Goal: Transaction & Acquisition: Book appointment/travel/reservation

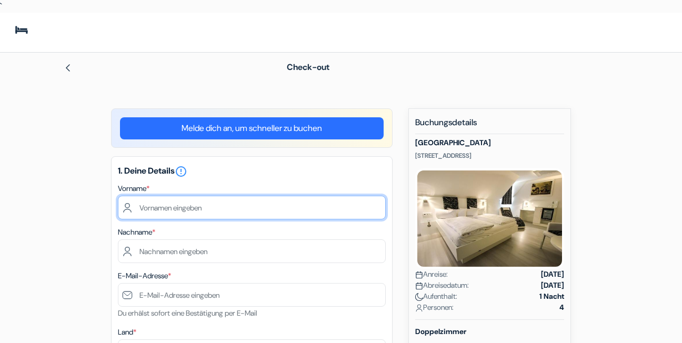
click at [184, 209] on input "text" at bounding box center [252, 208] width 268 height 24
type input "Ramona"
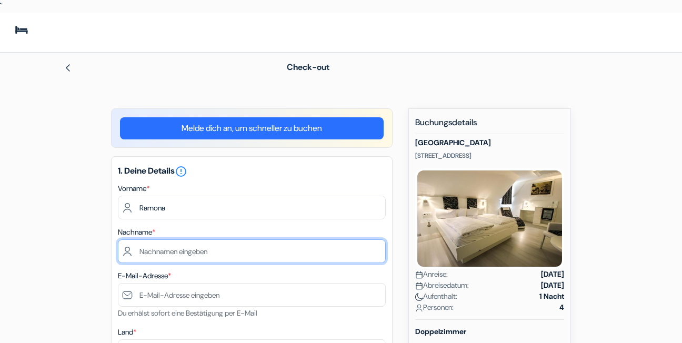
type input "Vötgen"
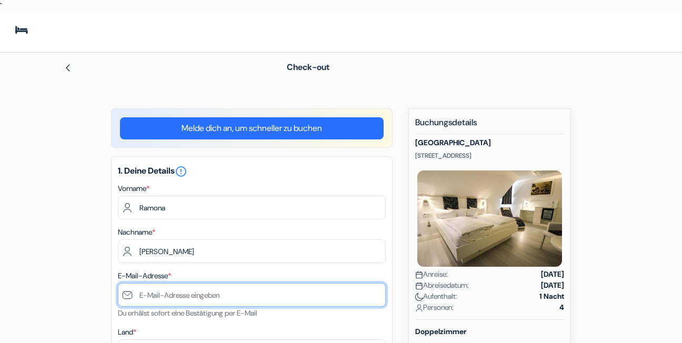
type input "[EMAIL_ADDRESS][DOMAIN_NAME]"
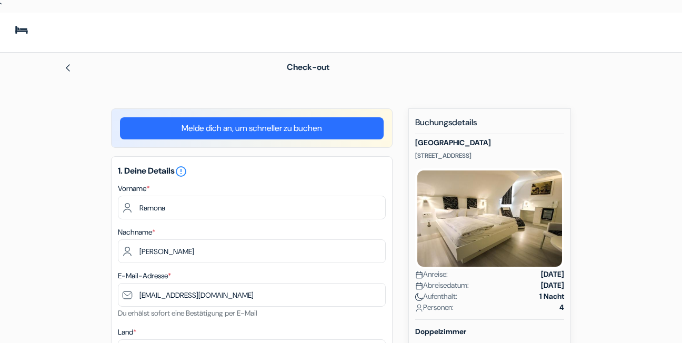
type input "07745"
type input "Jena"
type input "01743419066"
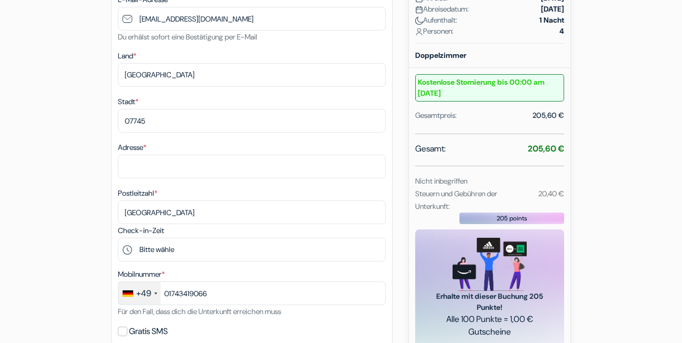
scroll to position [286, 0]
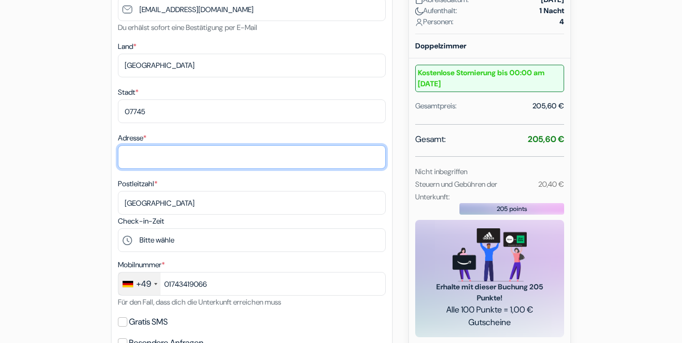
click at [246, 157] on input "Adresse *" at bounding box center [252, 157] width 268 height 24
type input "Reifsteinweg 20"
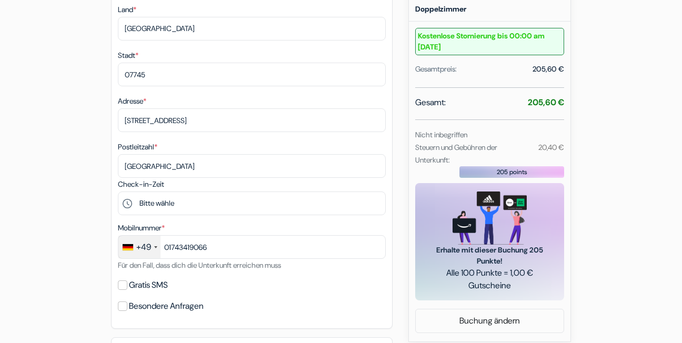
scroll to position [330, 0]
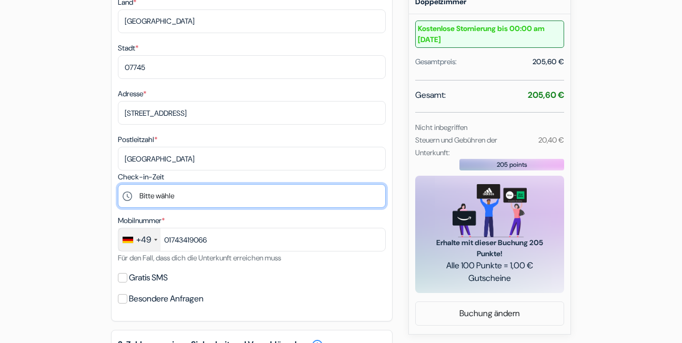
click at [204, 194] on select "Bitte wähle 14:00 15:00 16:00 17:00" at bounding box center [252, 196] width 268 height 24
select select "17"
click at [118, 184] on select "Bitte wähle 14:00 15:00 16:00 17:00" at bounding box center [252, 196] width 268 height 24
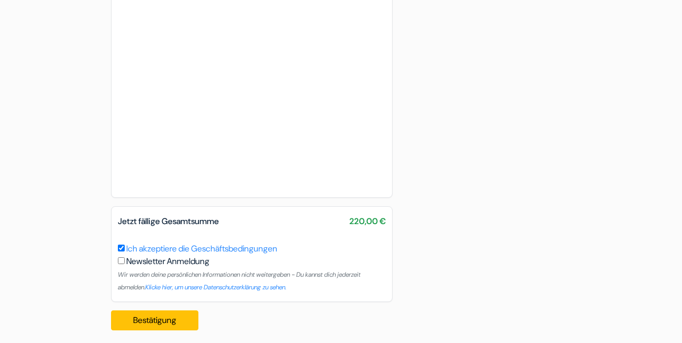
scroll to position [782, 0]
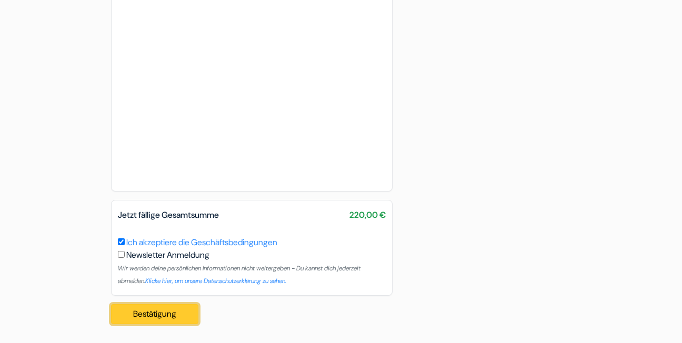
click at [138, 313] on button "Bestätigung Loading..." at bounding box center [154, 314] width 87 height 20
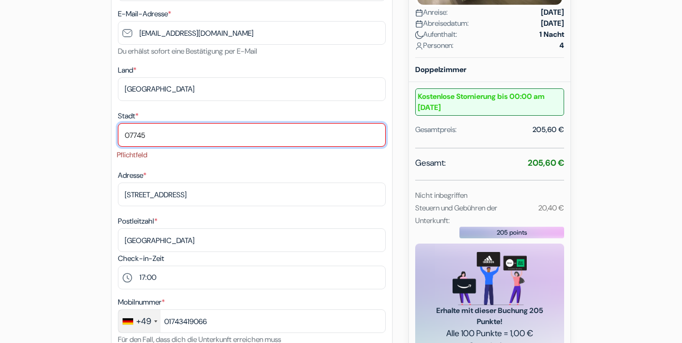
scroll to position [226, 0]
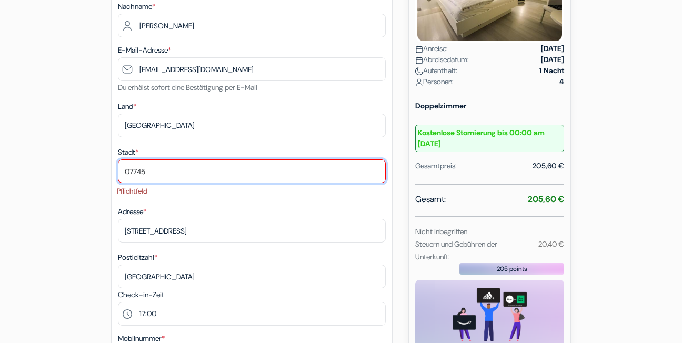
drag, startPoint x: 164, startPoint y: 171, endPoint x: 128, endPoint y: 169, distance: 35.3
click at [128, 169] on input "07745" at bounding box center [252, 171] width 268 height 24
type input "0"
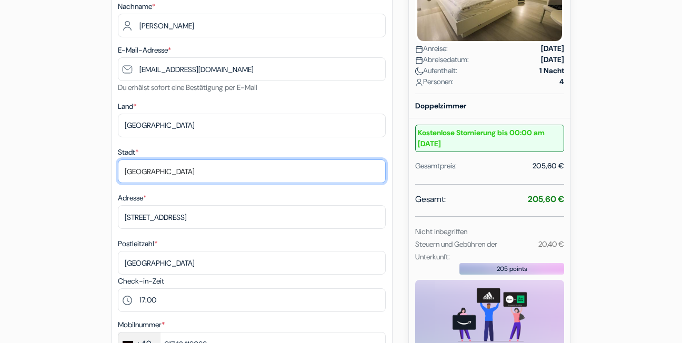
type input "Jena"
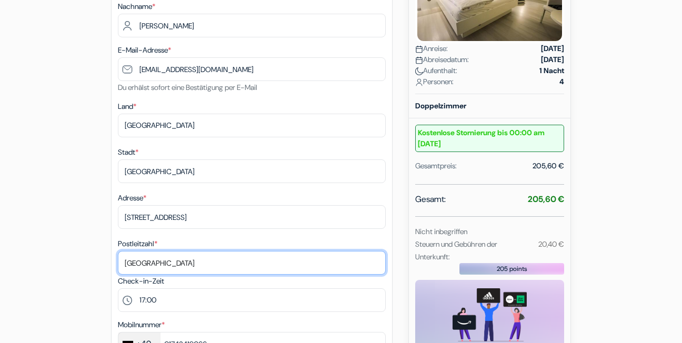
click at [145, 267] on input "Jena" at bounding box center [252, 263] width 268 height 24
type input "J"
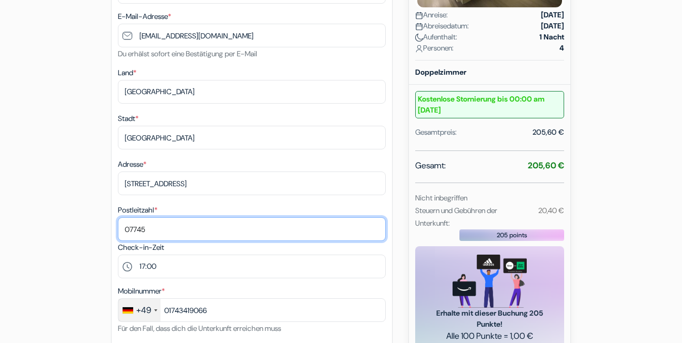
scroll to position [260, 0]
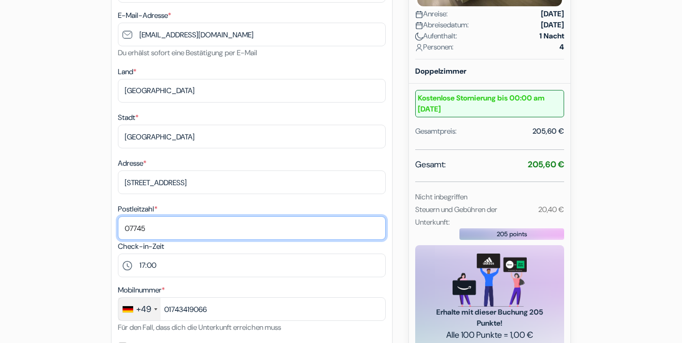
type input "07745"
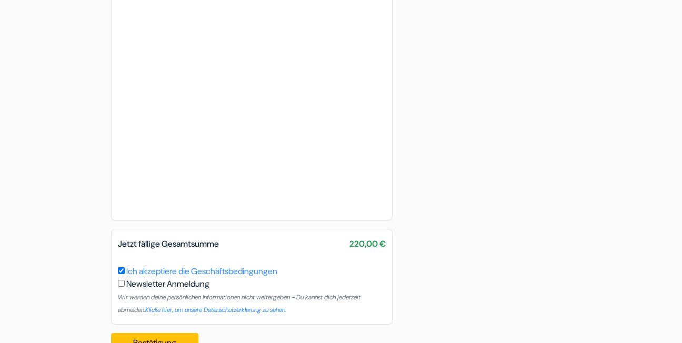
scroll to position [782, 0]
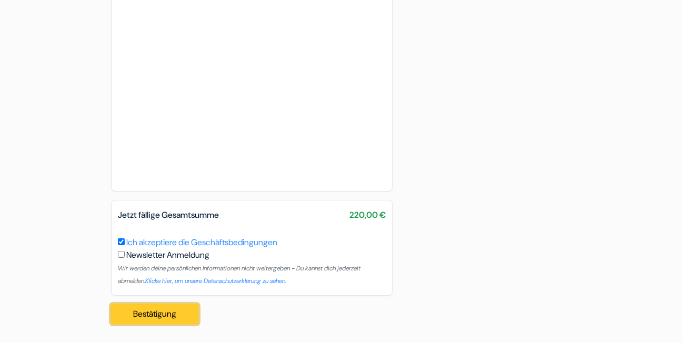
click at [157, 315] on button "Bestätigung Loading..." at bounding box center [154, 314] width 87 height 20
